Goal: Task Accomplishment & Management: Manage account settings

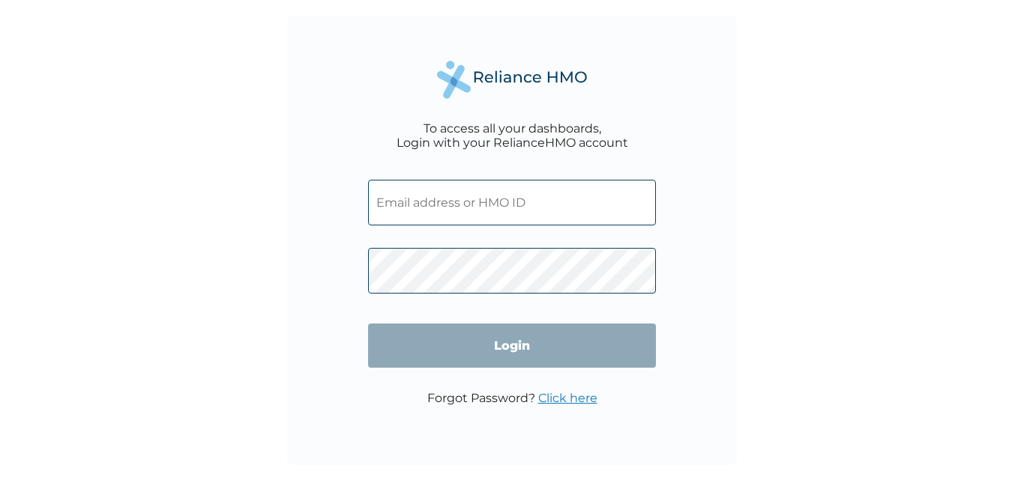
click at [428, 200] on input "text" at bounding box center [512, 203] width 288 height 46
paste input "DDT/10139/A"
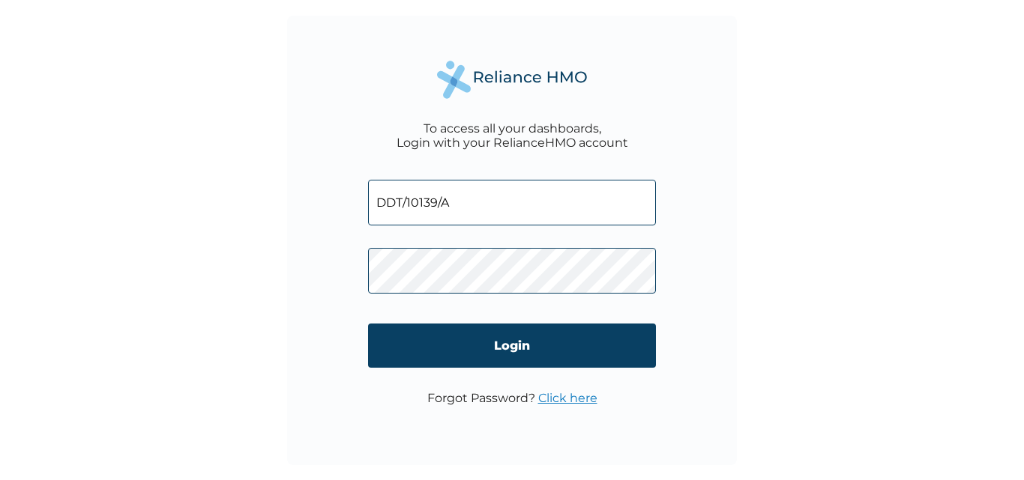
type input "DDT/10139/A"
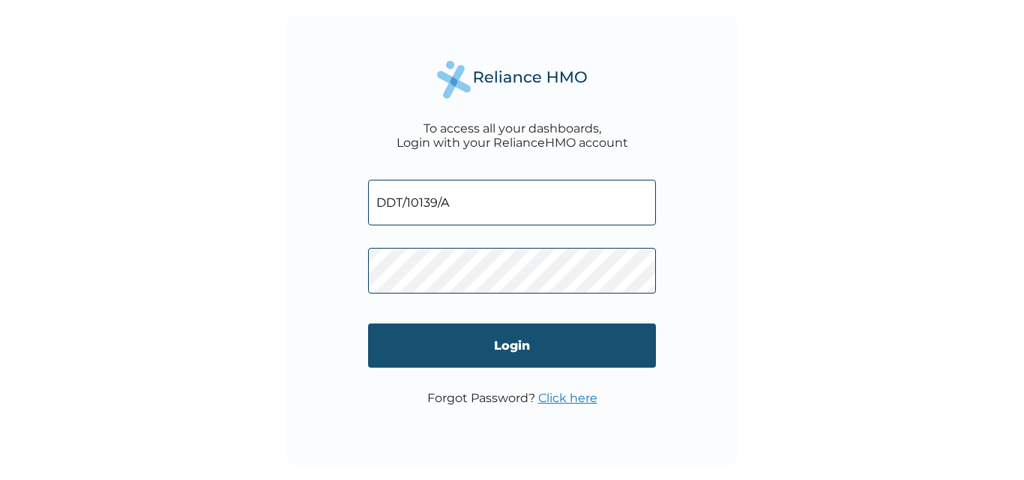
click at [482, 341] on input "Login" at bounding box center [512, 346] width 288 height 44
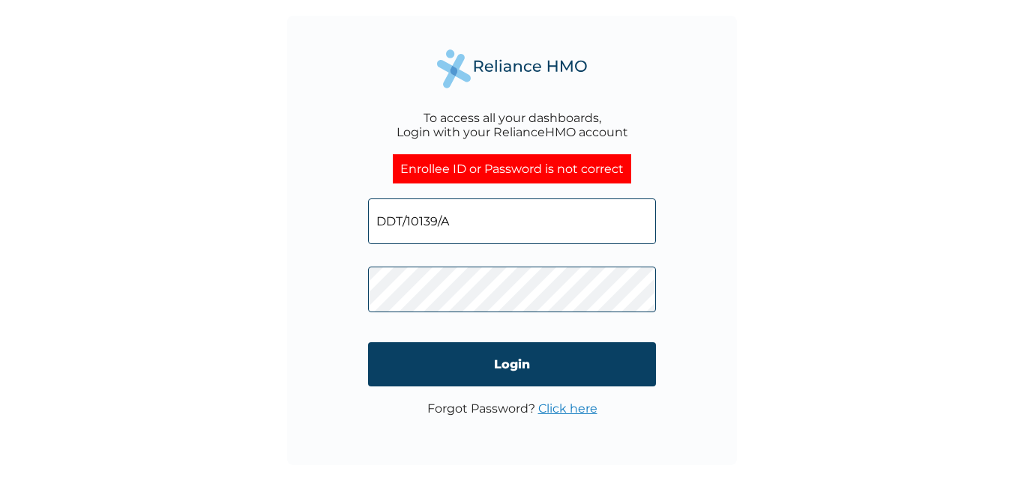
click at [461, 219] on input "DDT/10139/A" at bounding box center [512, 222] width 288 height 46
type input "D"
type input "c"
type input "[EMAIL_ADDRESS][DOMAIN_NAME]"
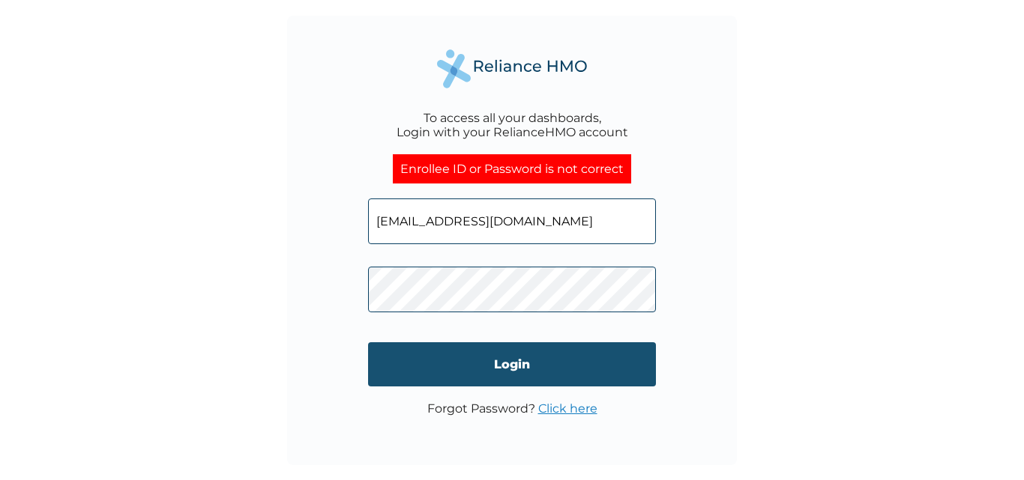
click at [514, 370] on input "Login" at bounding box center [512, 365] width 288 height 44
click at [506, 366] on input "Login" at bounding box center [512, 365] width 288 height 44
